Goal: Communication & Community: Answer question/provide support

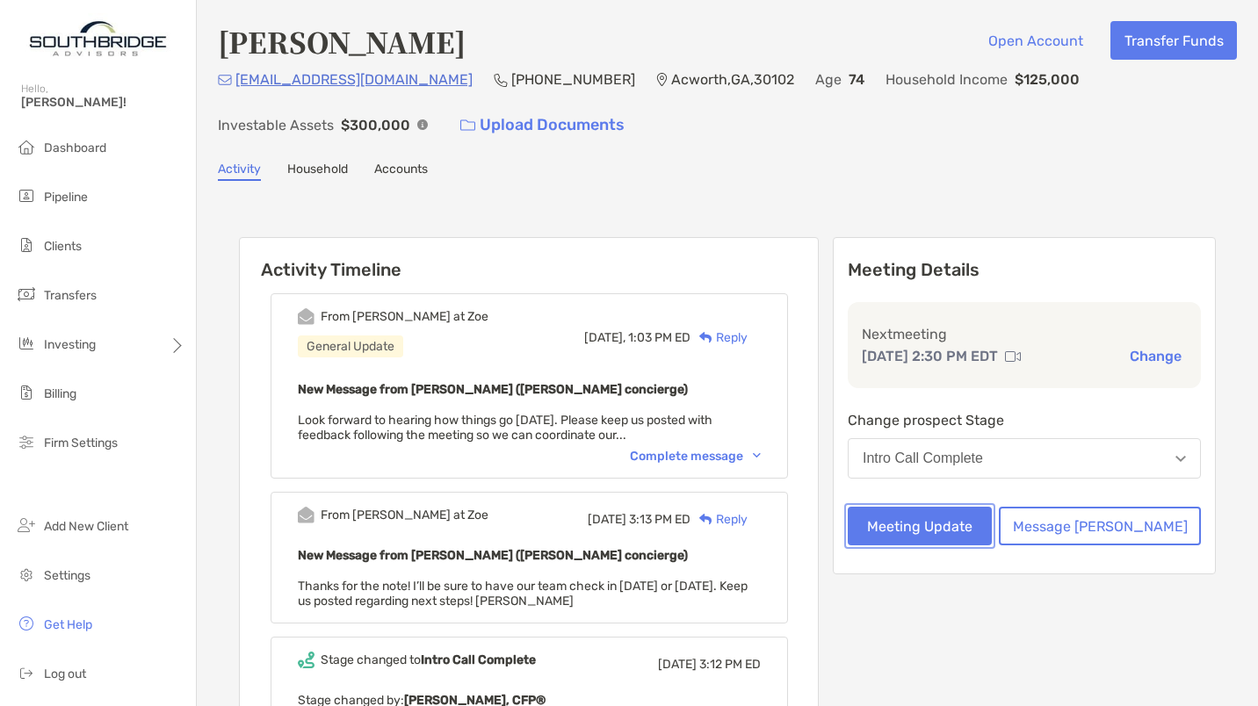
click at [982, 519] on button "Meeting Update" at bounding box center [920, 526] width 144 height 39
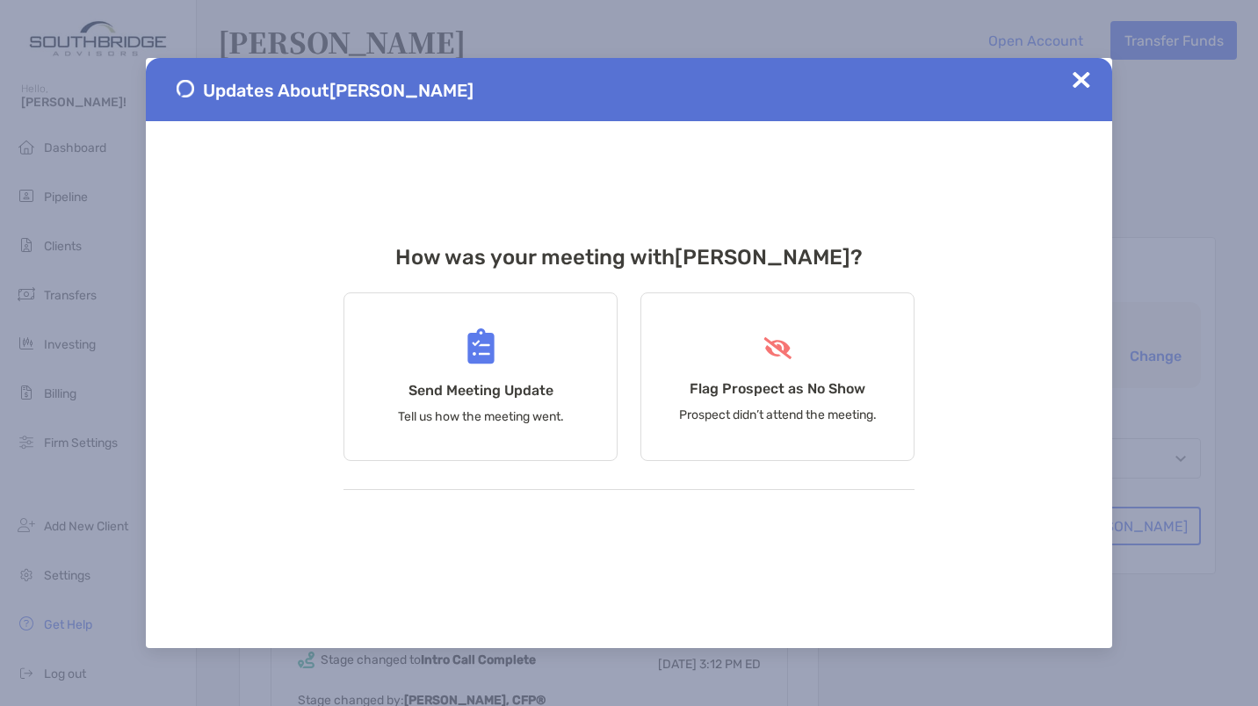
click at [759, 375] on div "Flag Prospect as No Show Prospect didn’t attend the meeting." at bounding box center [778, 377] width 274 height 169
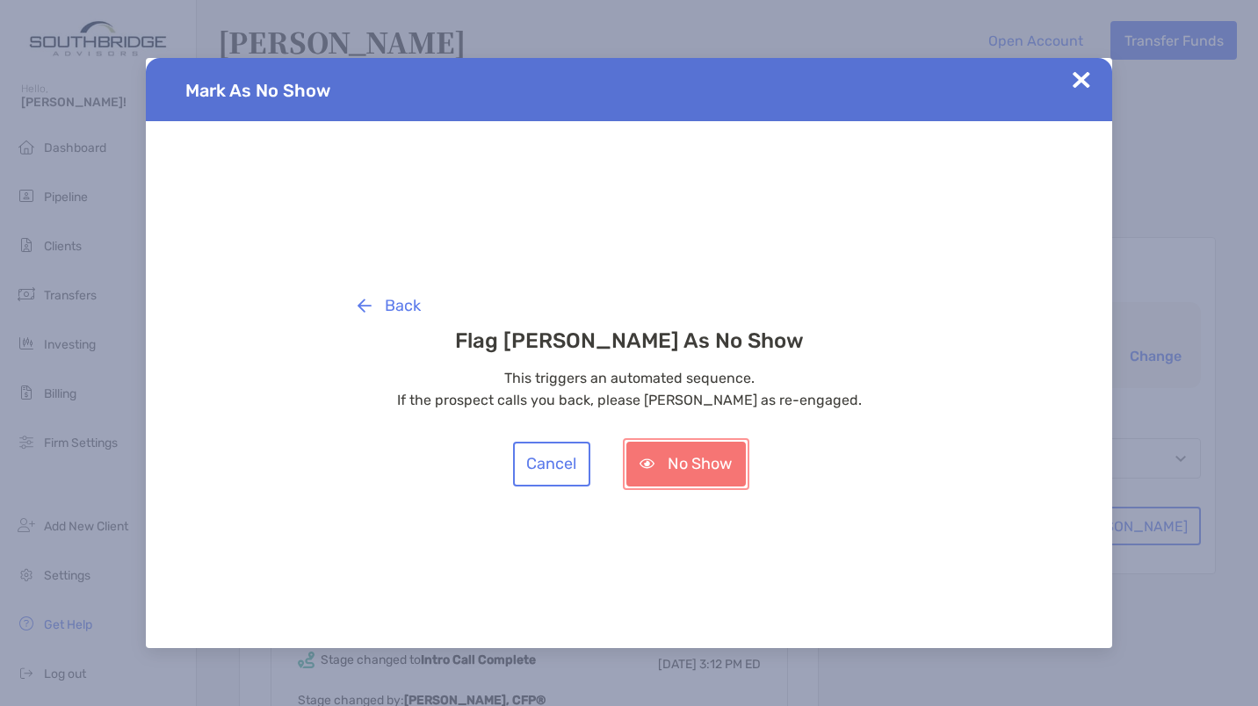
click at [696, 467] on button "No Show" at bounding box center [687, 464] width 120 height 45
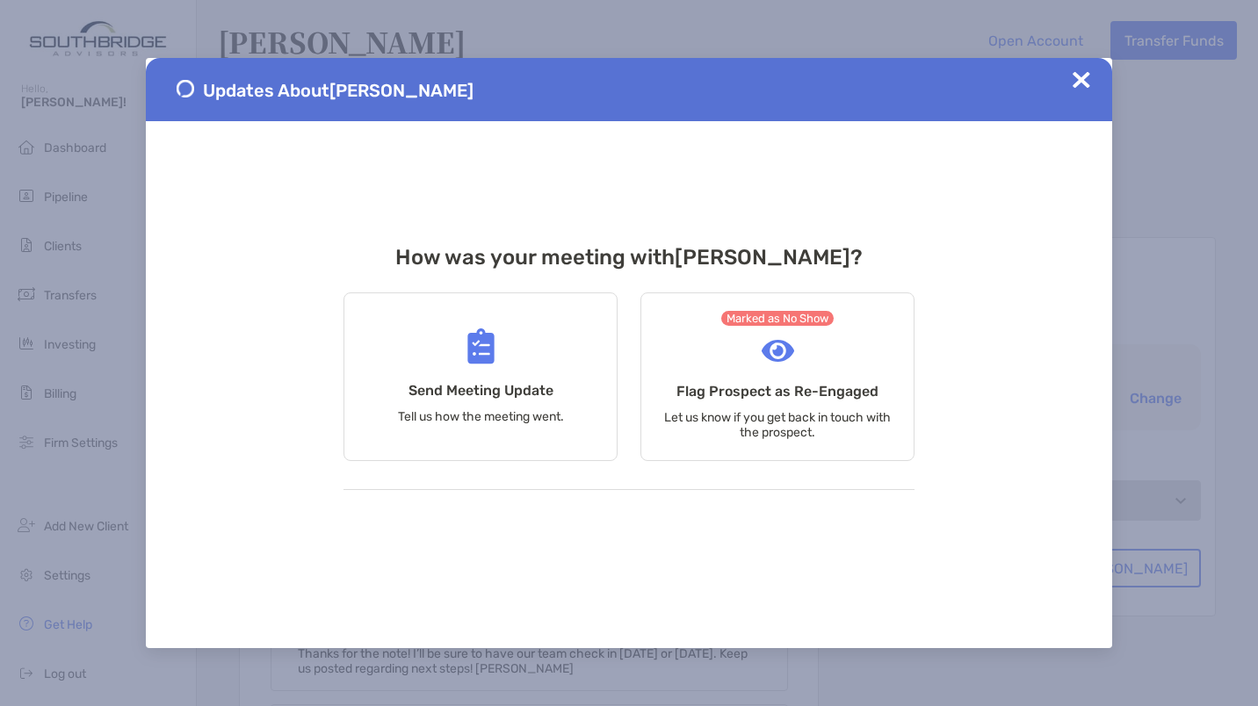
click at [1083, 81] on img at bounding box center [1082, 80] width 18 height 18
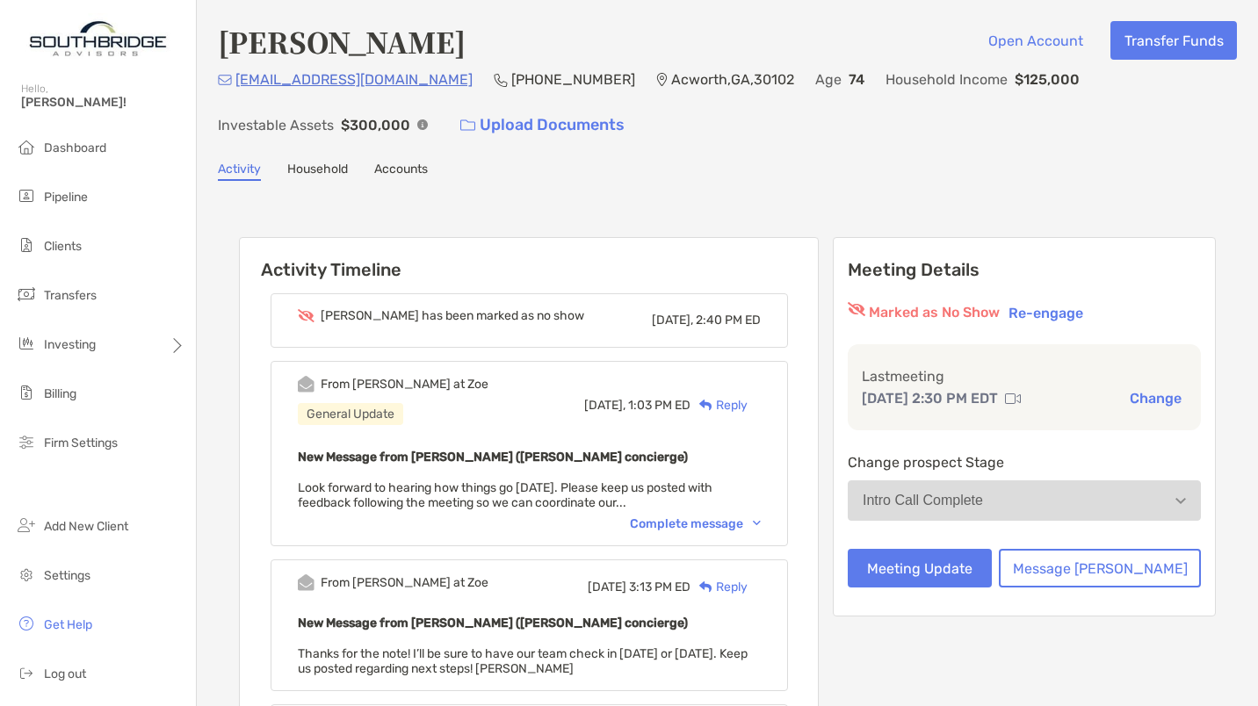
click at [748, 402] on div "Reply" at bounding box center [719, 405] width 57 height 18
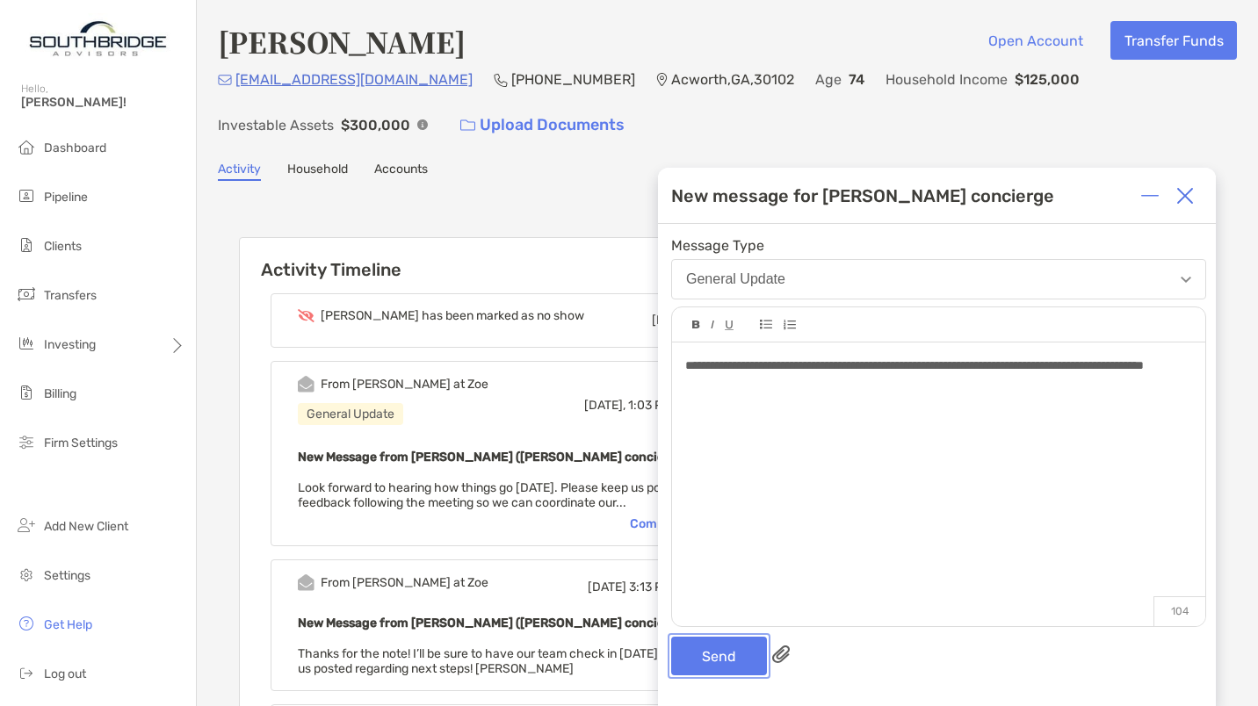
click at [726, 666] on button "Send" at bounding box center [719, 656] width 96 height 39
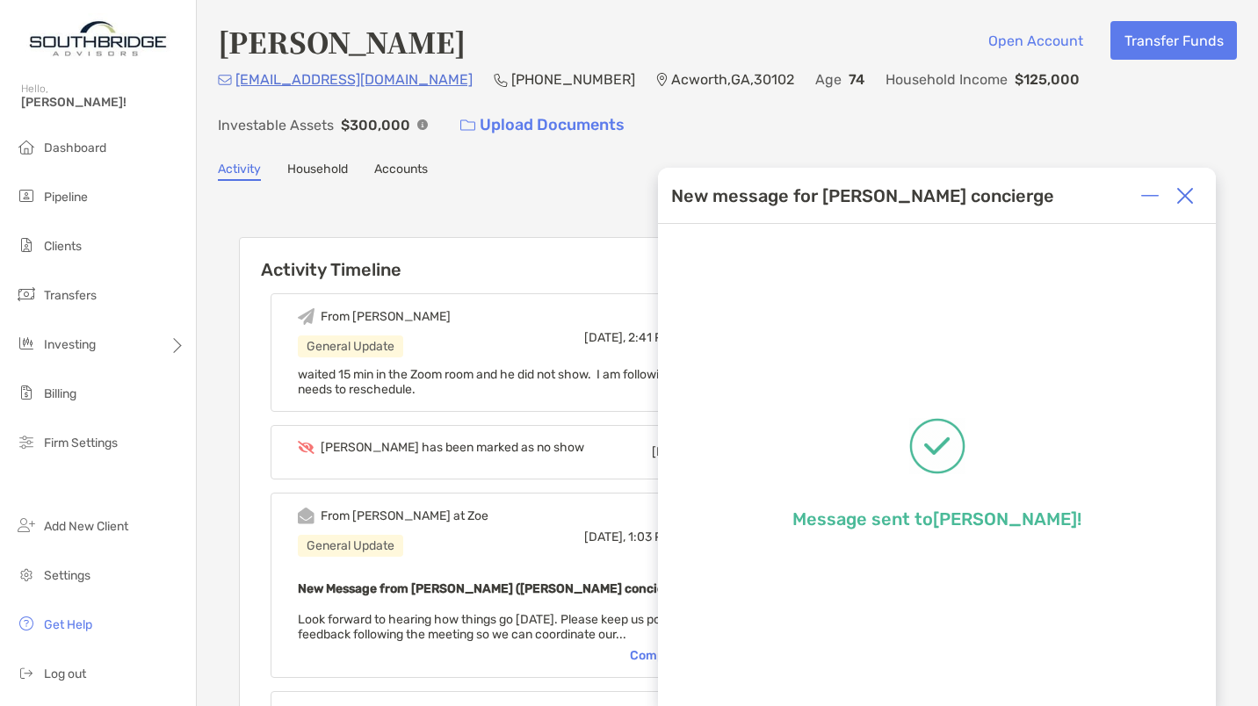
click at [1188, 206] on div at bounding box center [1185, 195] width 35 height 35
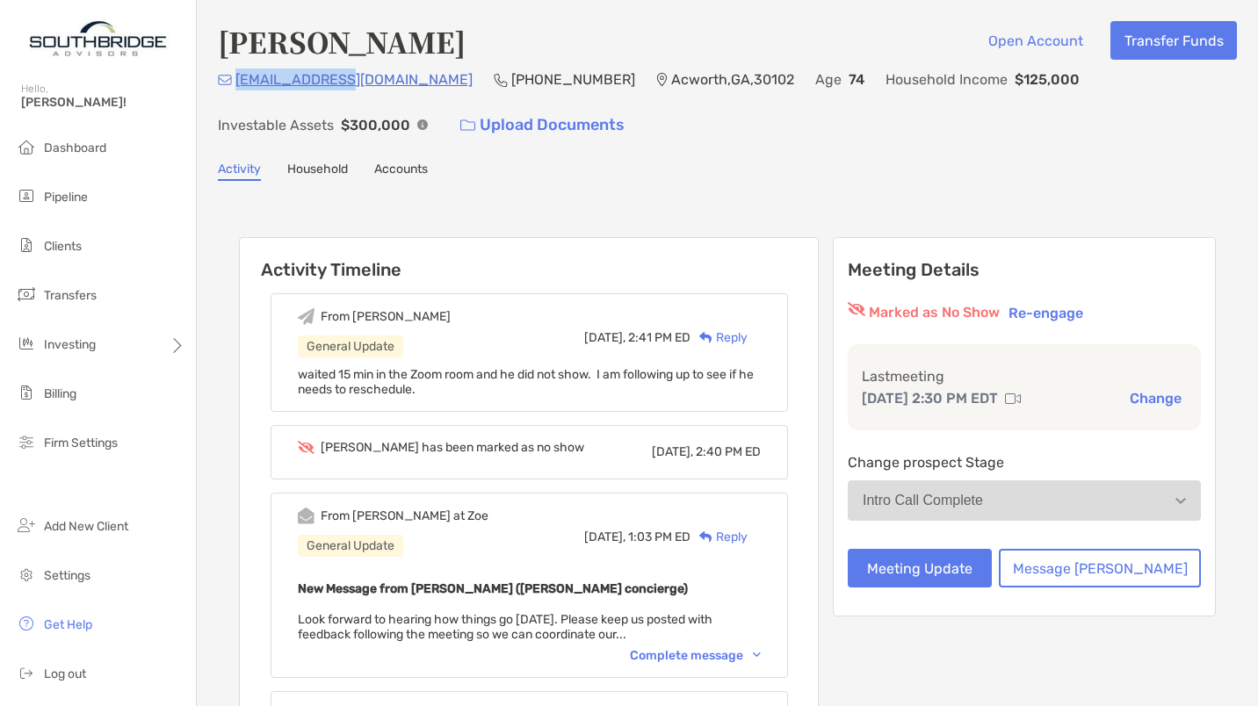
drag, startPoint x: 346, startPoint y: 79, endPoint x: 237, endPoint y: 80, distance: 109.0
click at [237, 80] on div "[EMAIL_ADDRESS][DOMAIN_NAME] [PHONE_NUMBER] [GEOGRAPHIC_DATA] Age [DEMOGRAPHIC_…" at bounding box center [727, 107] width 1019 height 76
copy p "[EMAIL_ADDRESS][DOMAIN_NAME]"
click at [308, 79] on p "[EMAIL_ADDRESS][DOMAIN_NAME]" at bounding box center [353, 80] width 237 height 22
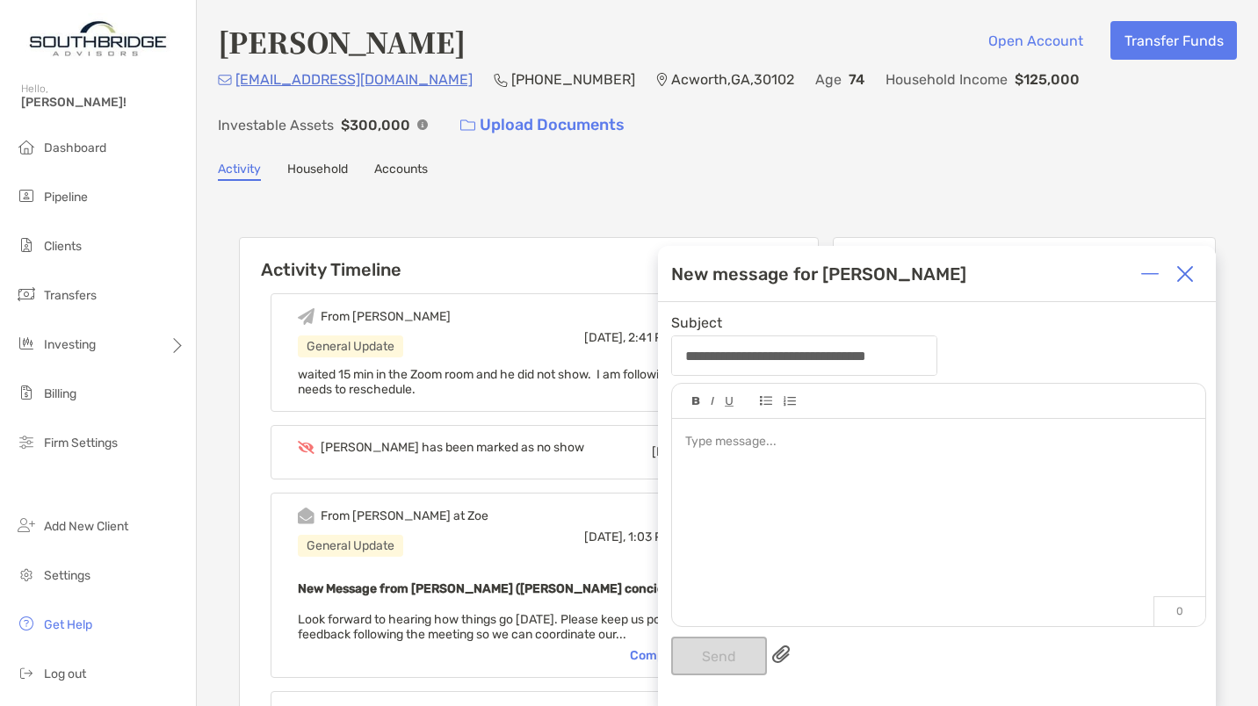
drag, startPoint x: 308, startPoint y: 79, endPoint x: 267, endPoint y: 97, distance: 44.1
click at [267, 97] on div "[EMAIL_ADDRESS][DOMAIN_NAME] [PHONE_NUMBER] [GEOGRAPHIC_DATA] Age [DEMOGRAPHIC_…" at bounding box center [727, 107] width 1019 height 76
click at [1192, 265] on img at bounding box center [1186, 274] width 18 height 18
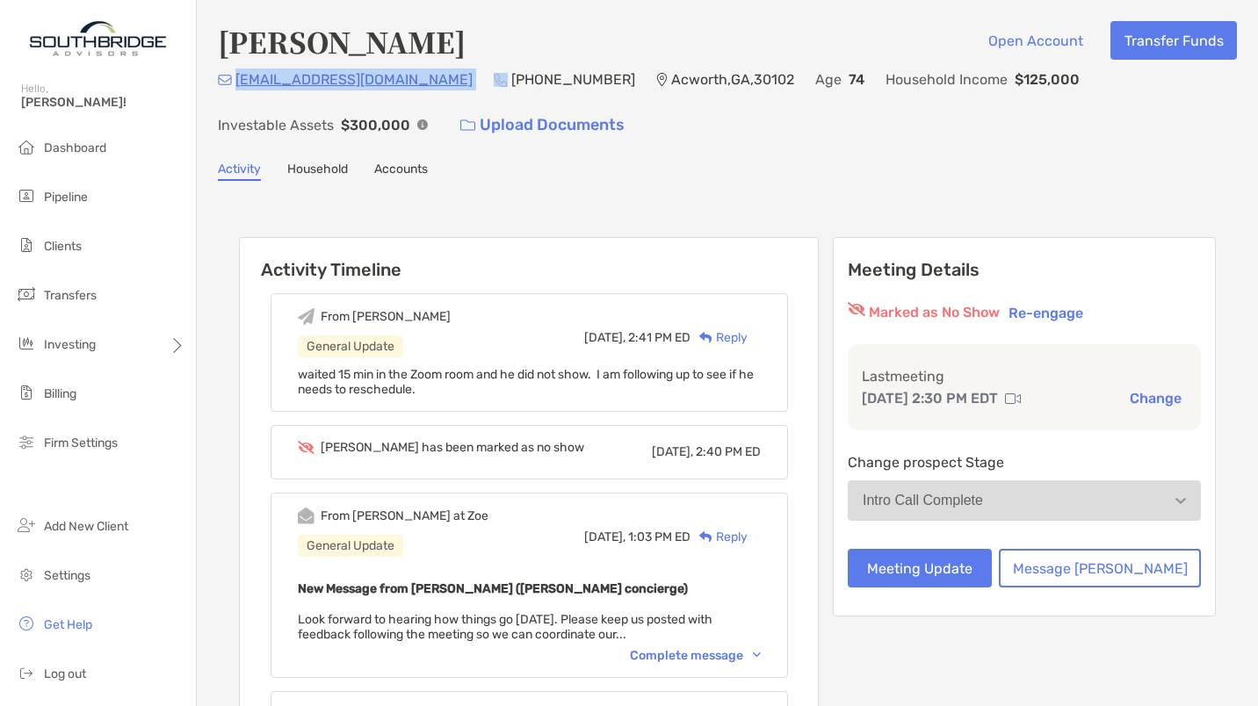
drag, startPoint x: 351, startPoint y: 89, endPoint x: 236, endPoint y: 81, distance: 115.4
click at [236, 81] on div "[EMAIL_ADDRESS][DOMAIN_NAME] [PHONE_NUMBER] [GEOGRAPHIC_DATA] Age [DEMOGRAPHIC_…" at bounding box center [727, 107] width 1019 height 76
copy p "[EMAIL_ADDRESS][DOMAIN_NAME]"
click at [748, 339] on div "Reply" at bounding box center [719, 338] width 57 height 18
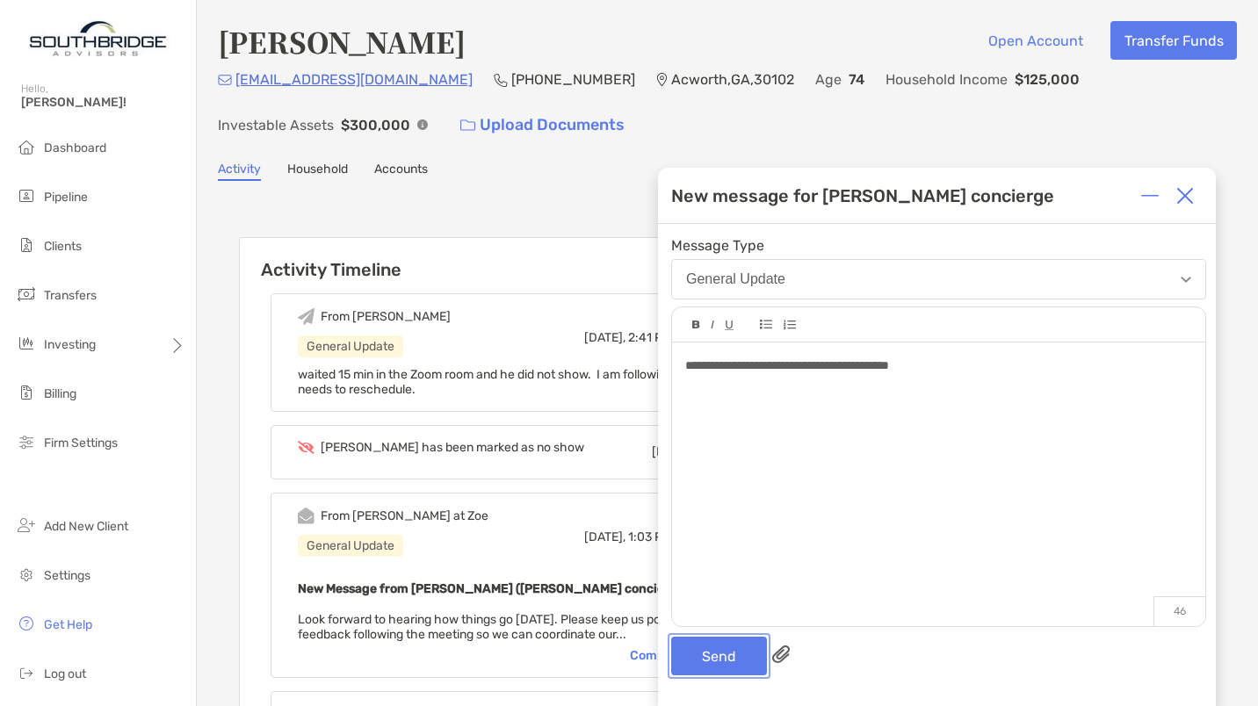
click at [722, 642] on button "Send" at bounding box center [719, 656] width 96 height 39
click at [722, 642] on div "Send" at bounding box center [938, 656] width 535 height 39
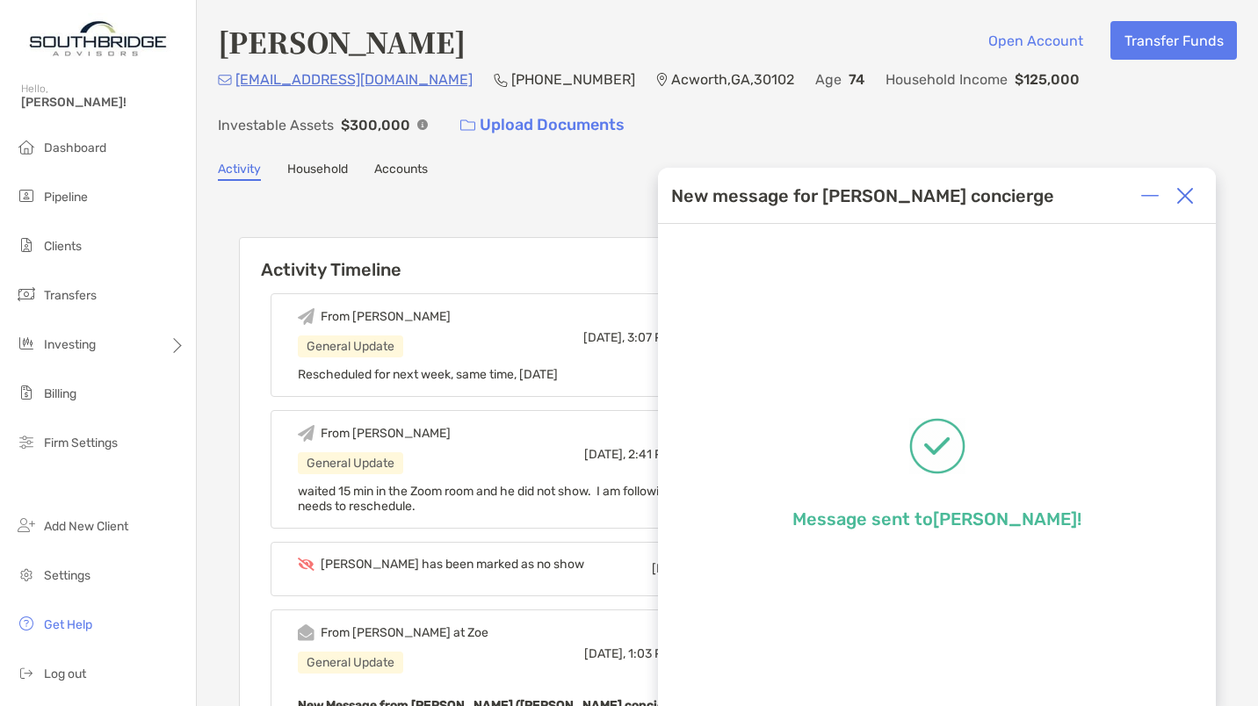
click at [1185, 182] on div at bounding box center [1185, 195] width 35 height 35
